Goal: Browse casually: Explore the website without a specific task or goal

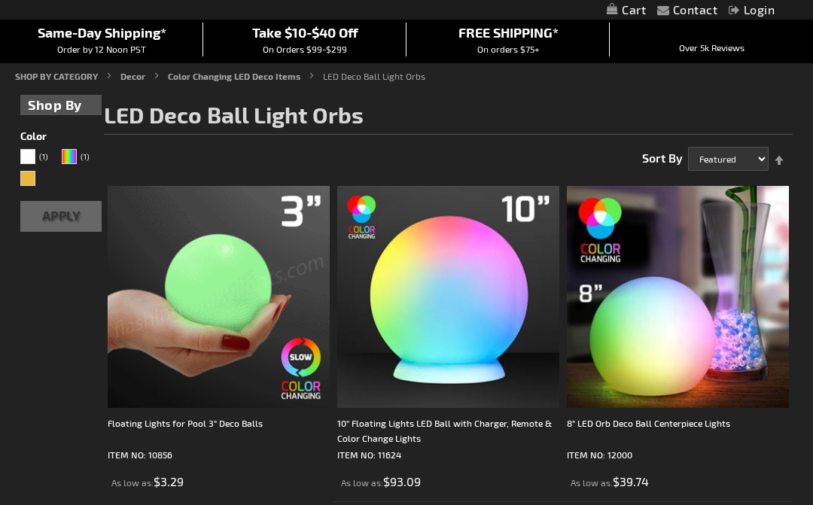
scroll to position [126, 0]
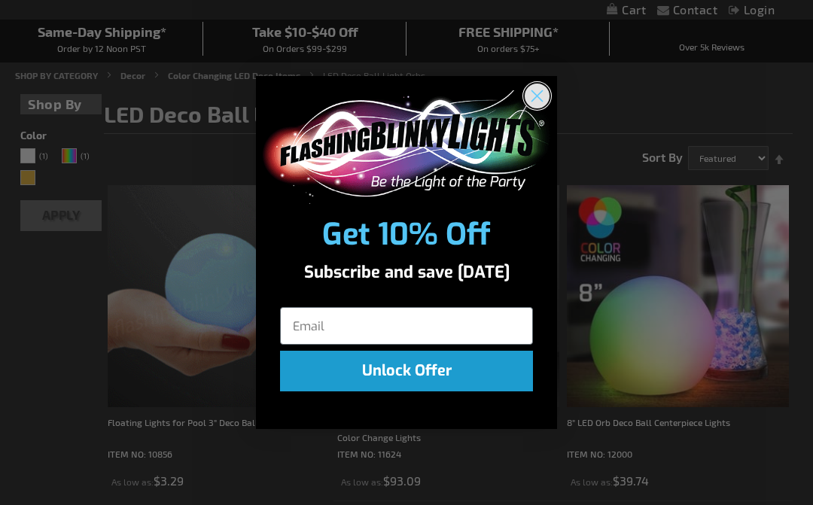
click at [541, 92] on icon "Close dialog" at bounding box center [537, 96] width 11 height 11
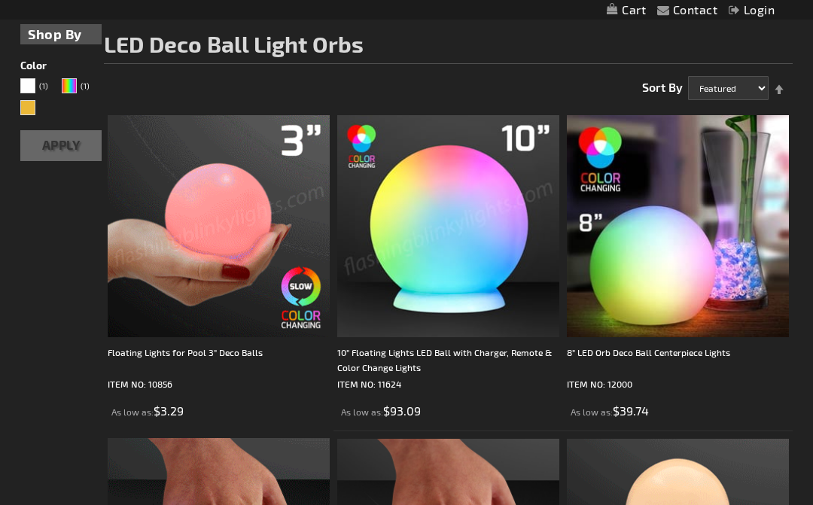
scroll to position [196, 0]
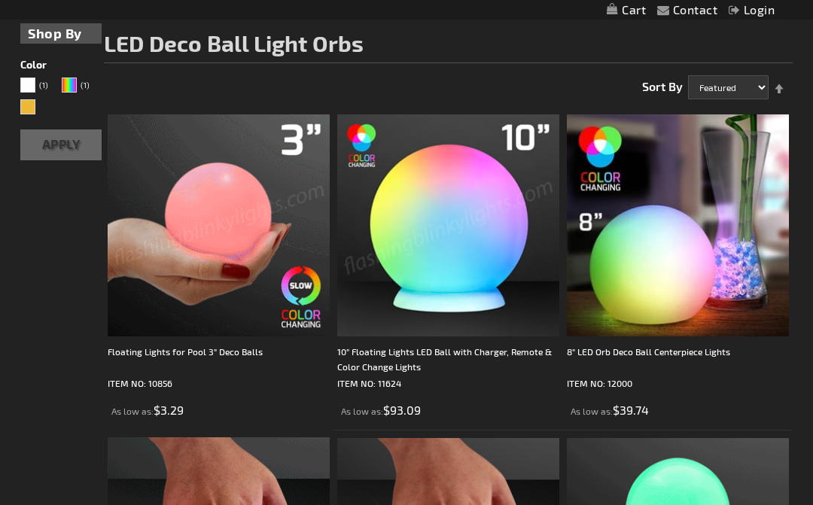
click at [212, 222] on img at bounding box center [219, 225] width 222 height 222
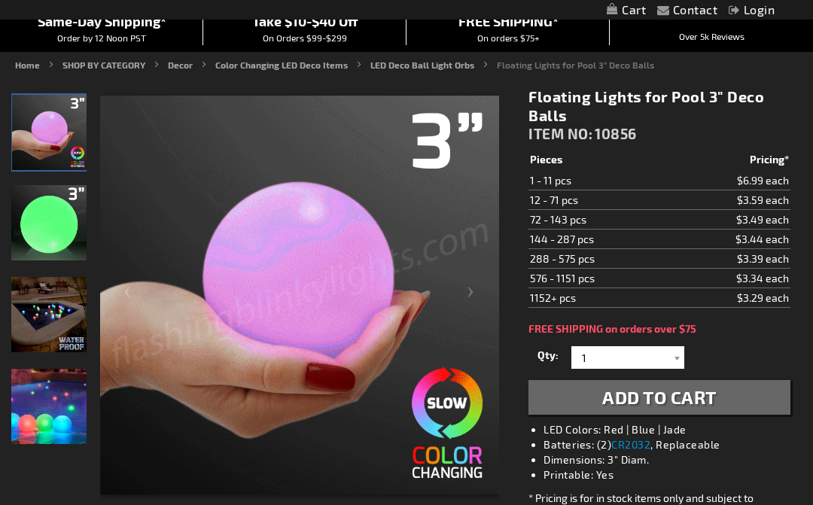
scroll to position [136, 0]
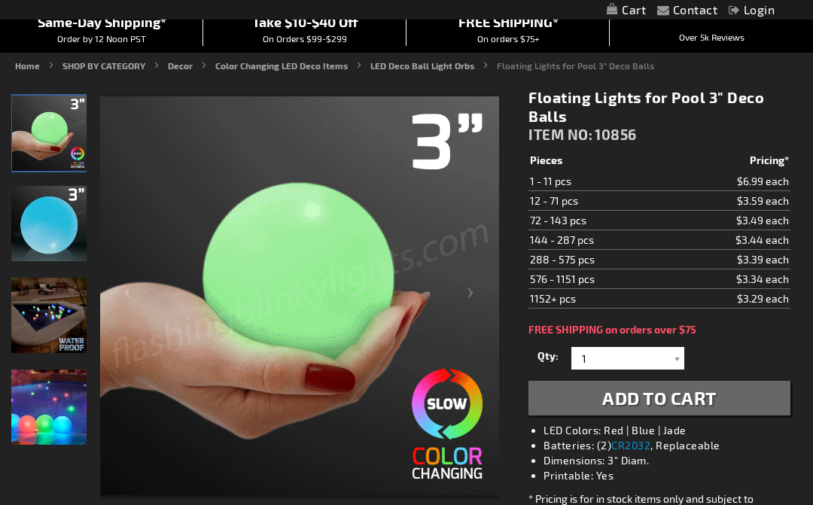
click at [46, 236] on img at bounding box center [48, 223] width 75 height 75
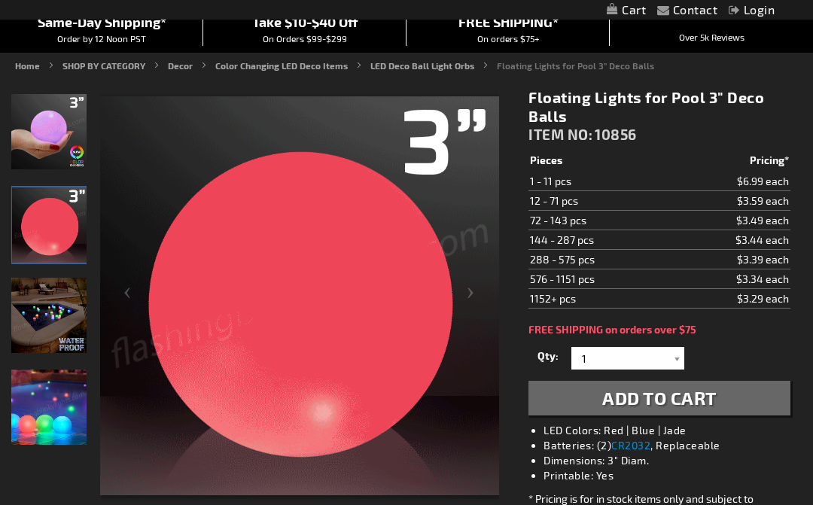
click at [47, 336] on img at bounding box center [48, 315] width 75 height 75
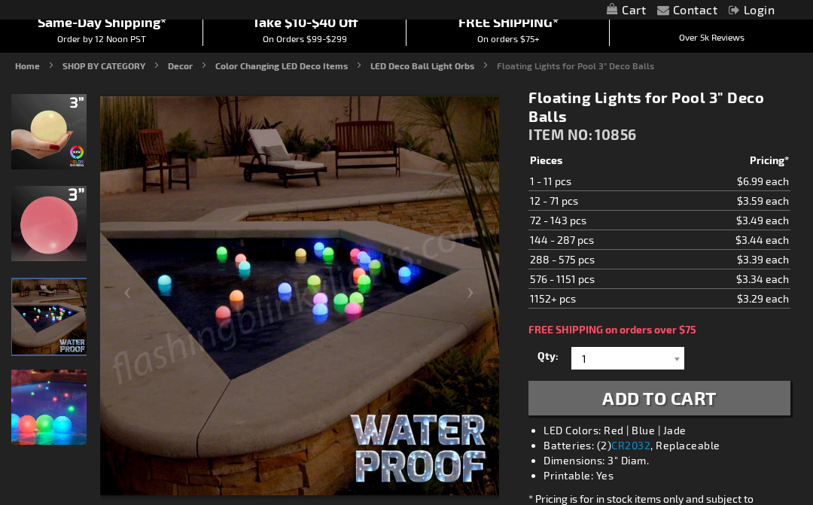
click at [50, 401] on img at bounding box center [48, 407] width 75 height 75
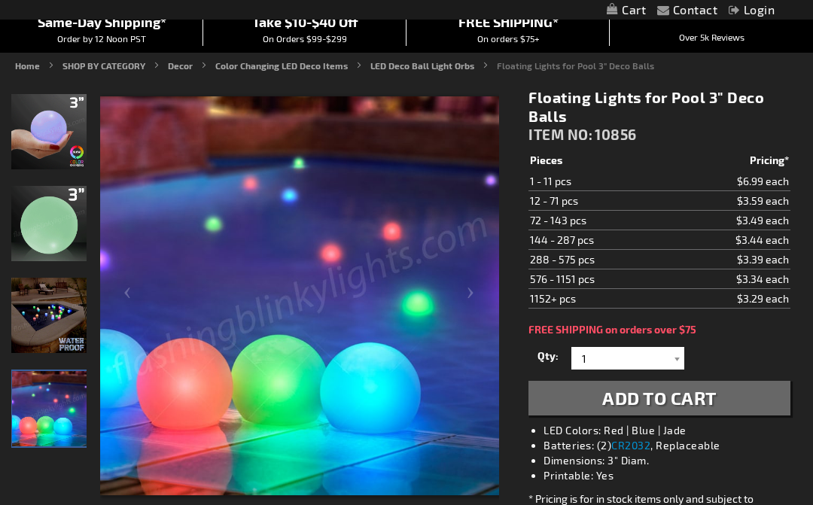
click at [50, 134] on img at bounding box center [48, 131] width 75 height 75
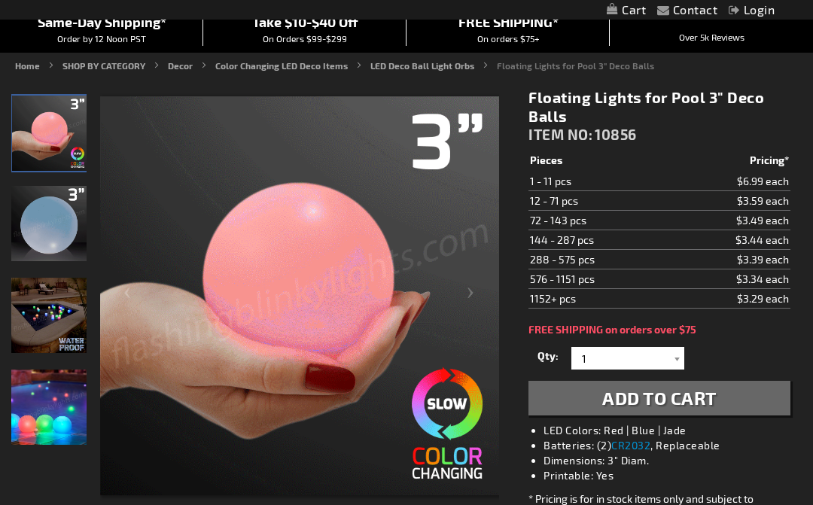
click at [575, 183] on td "1 - 11 pcs" at bounding box center [599, 182] width 143 height 20
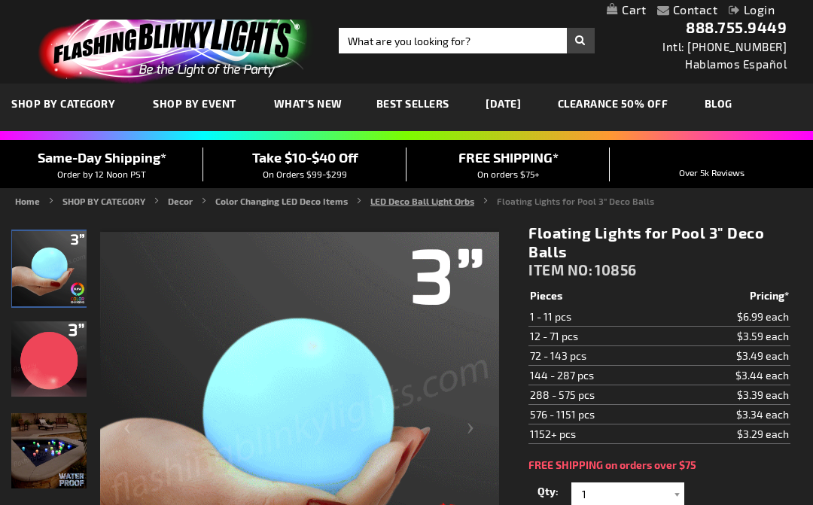
scroll to position [0, 0]
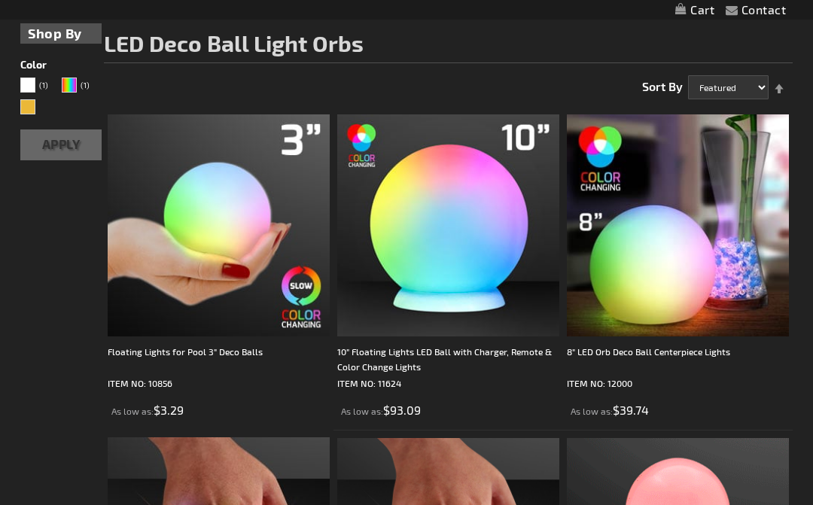
scroll to position [196, 0]
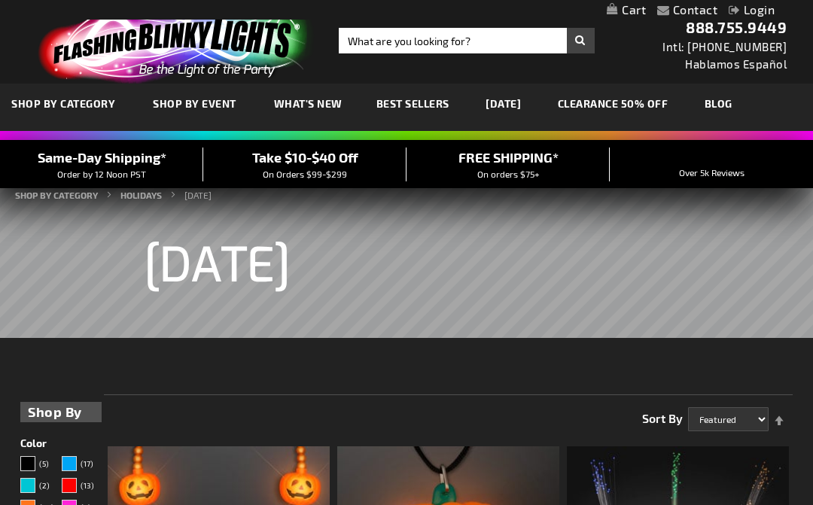
click at [422, 103] on span "Best Sellers" at bounding box center [412, 103] width 73 height 13
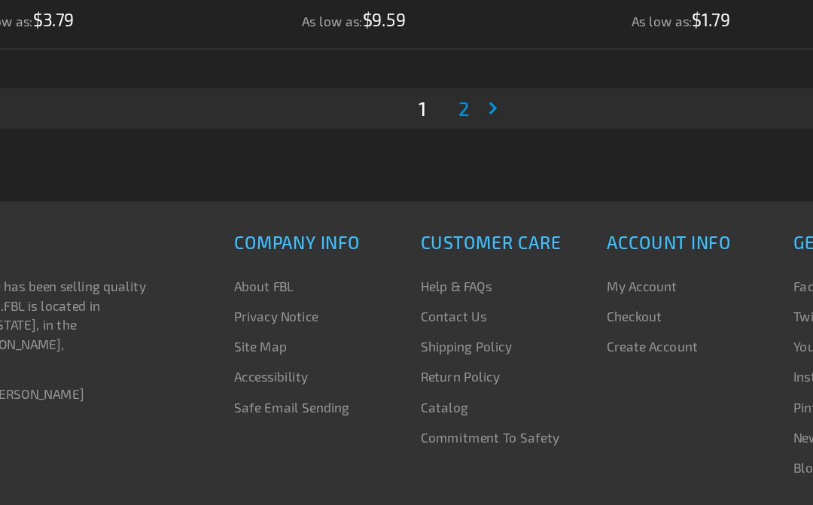
scroll to position [6728, 0]
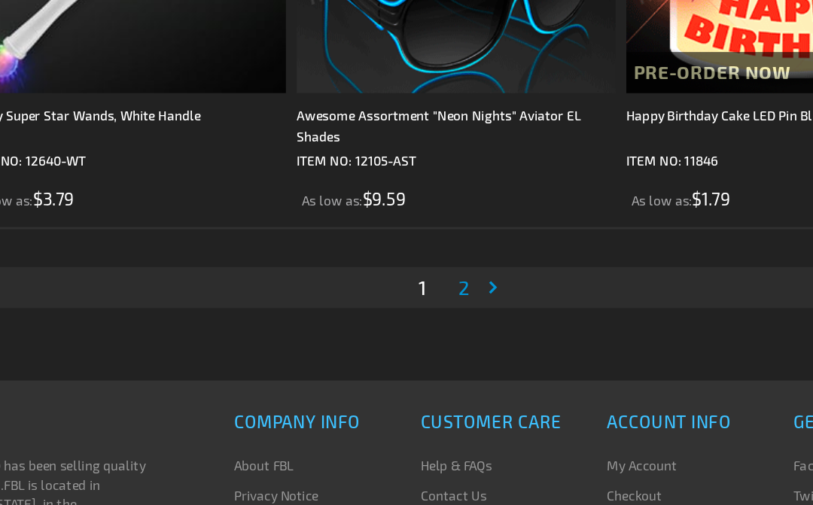
click at [450, 219] on span "2" at bounding box center [454, 227] width 8 height 17
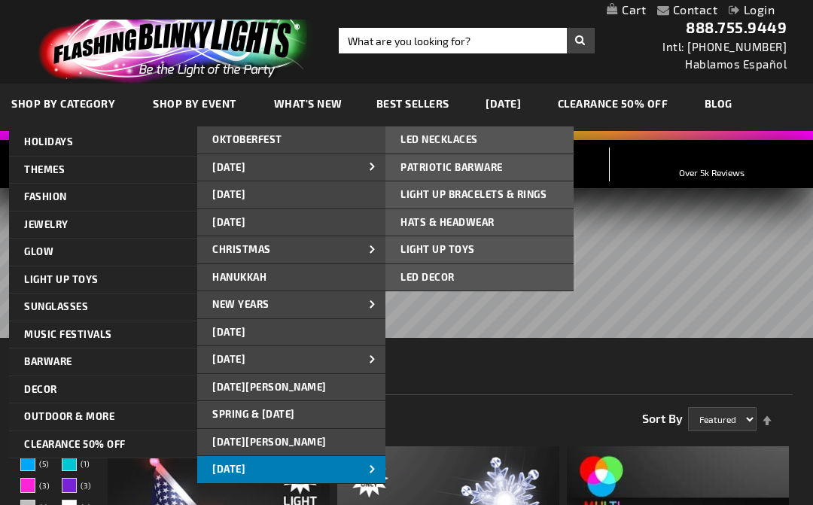
click at [240, 463] on span "[DATE]" at bounding box center [228, 469] width 33 height 12
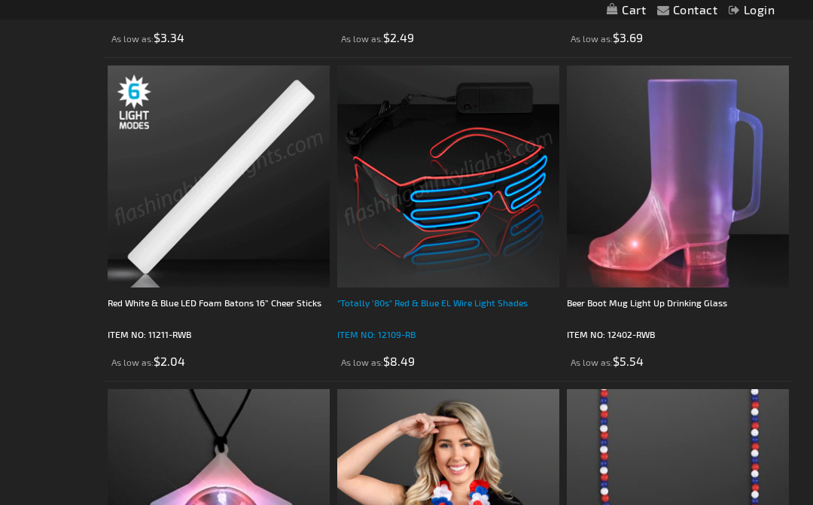
scroll to position [3943, 0]
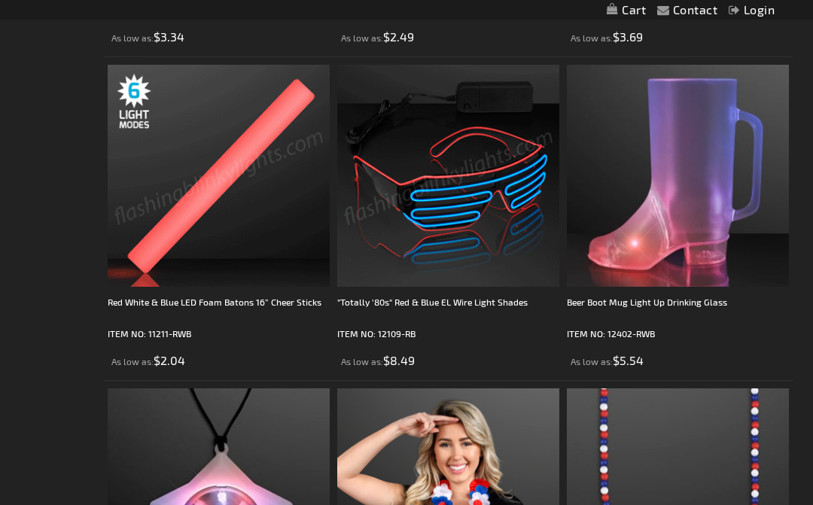
click at [437, 107] on img at bounding box center [448, 176] width 222 height 222
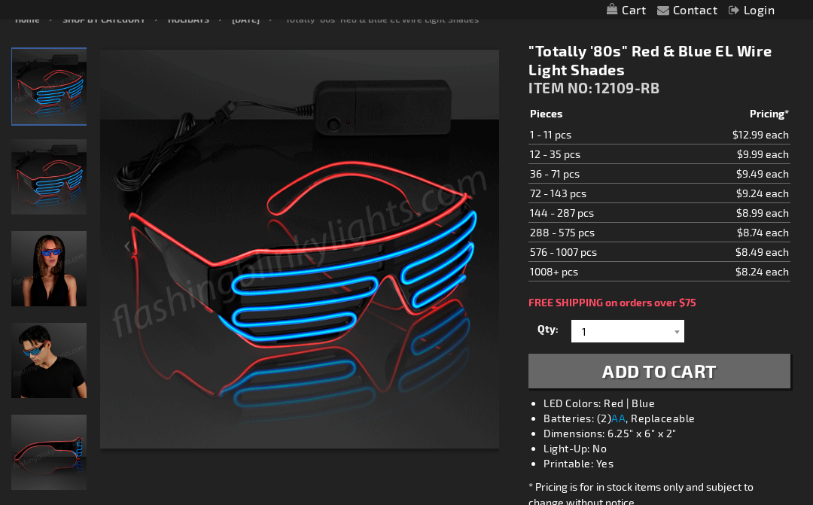
scroll to position [187, 0]
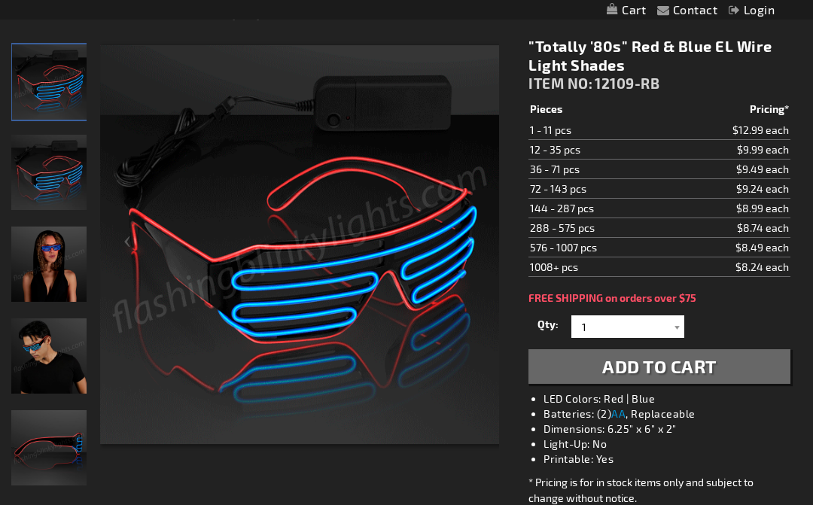
click at [47, 263] on img "Female wearing EL Wire Red & Blue Party Shades" at bounding box center [48, 264] width 75 height 75
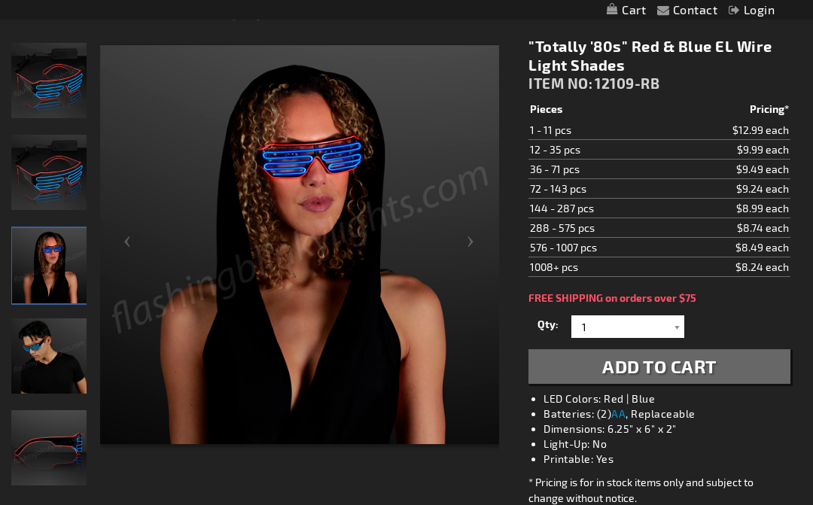
scroll to position [183, 0]
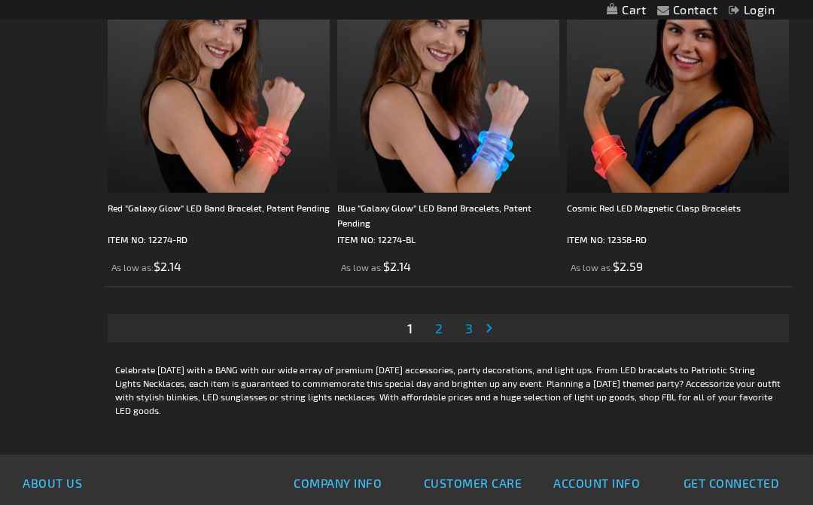
scroll to position [6669, 0]
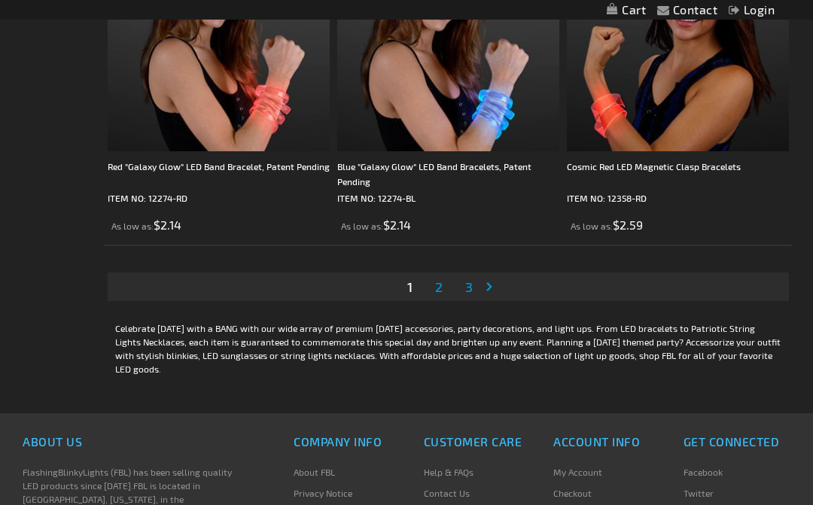
click at [440, 282] on span "2" at bounding box center [439, 287] width 8 height 17
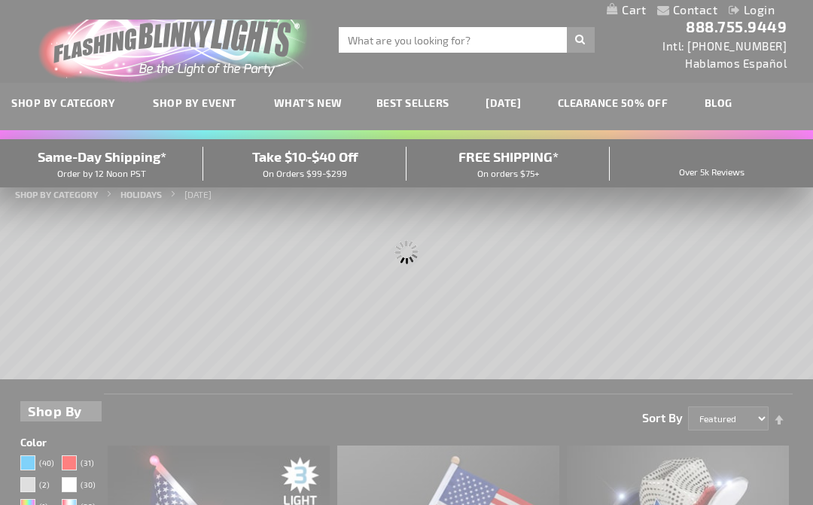
scroll to position [0, 0]
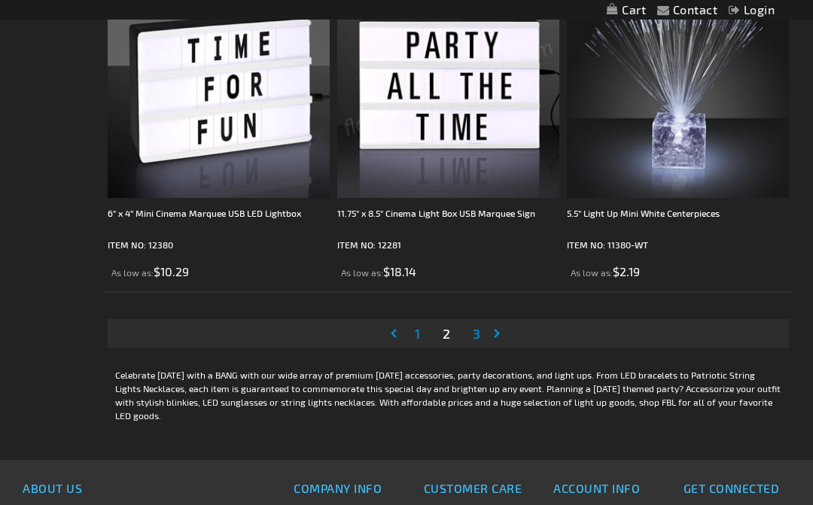
scroll to position [6623, 0]
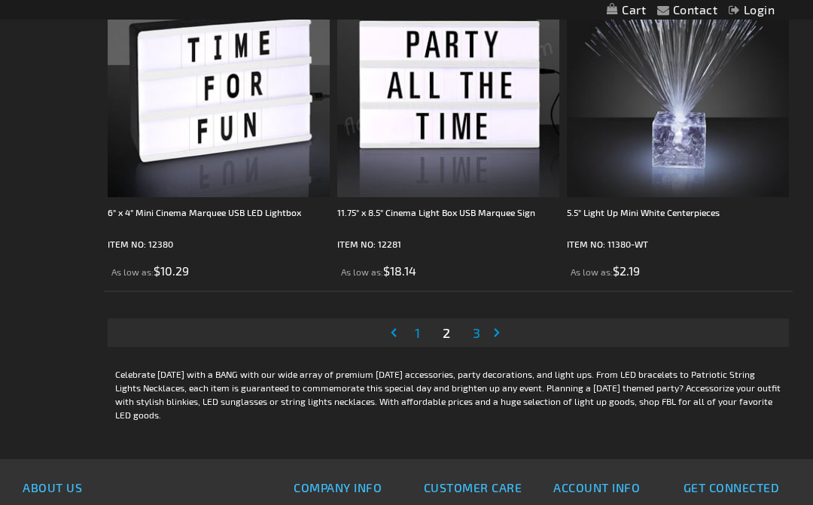
click at [477, 330] on span "3" at bounding box center [477, 332] width 8 height 17
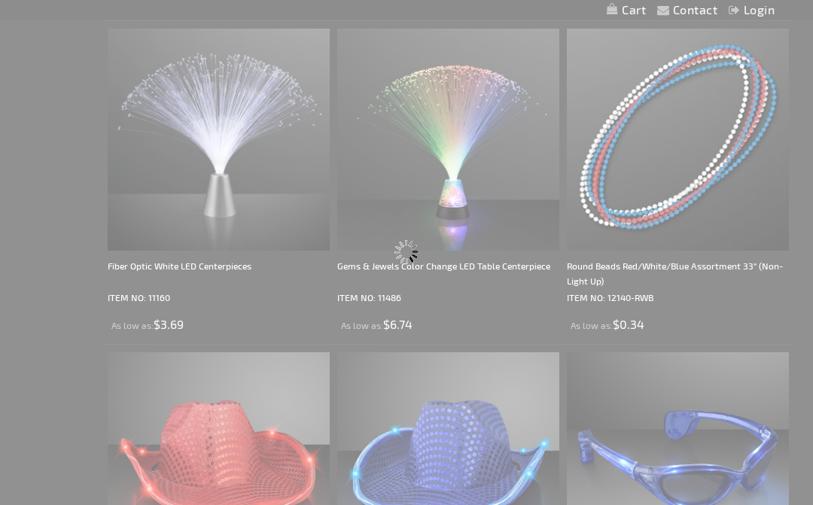
scroll to position [0, 0]
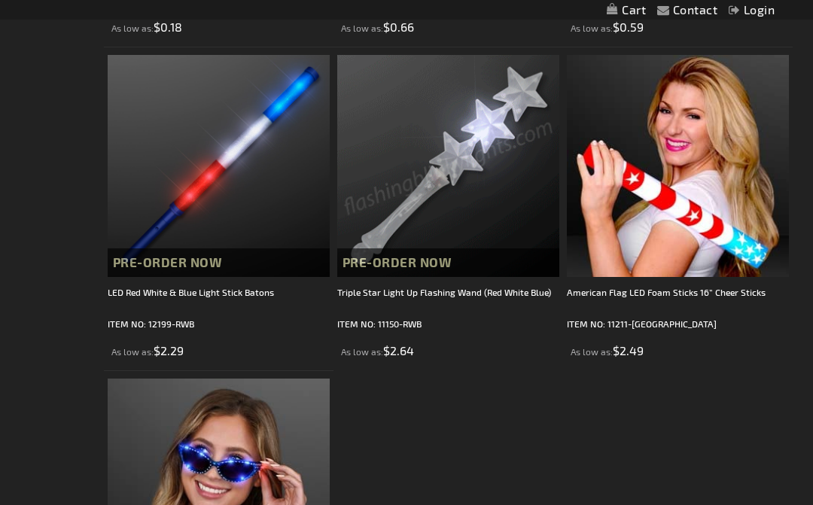
scroll to position [5896, 0]
